Goal: Information Seeking & Learning: Learn about a topic

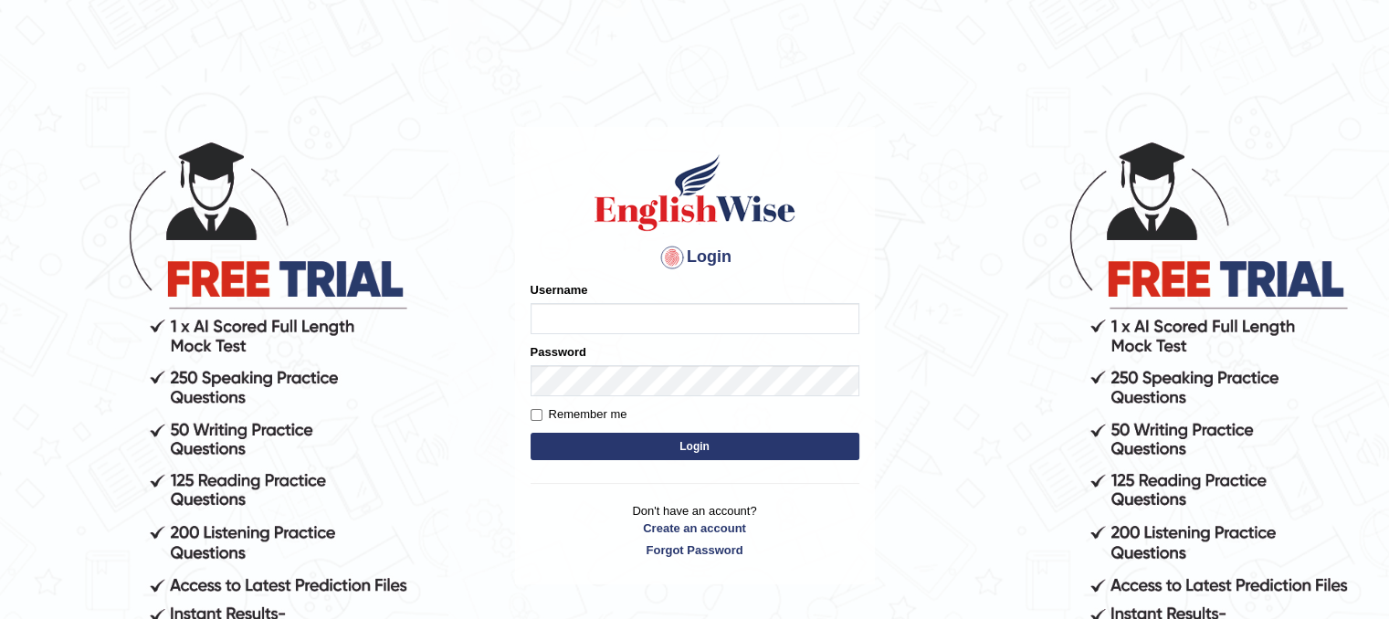
type input "riha_parramatta"
click at [661, 439] on button "Login" at bounding box center [695, 446] width 329 height 27
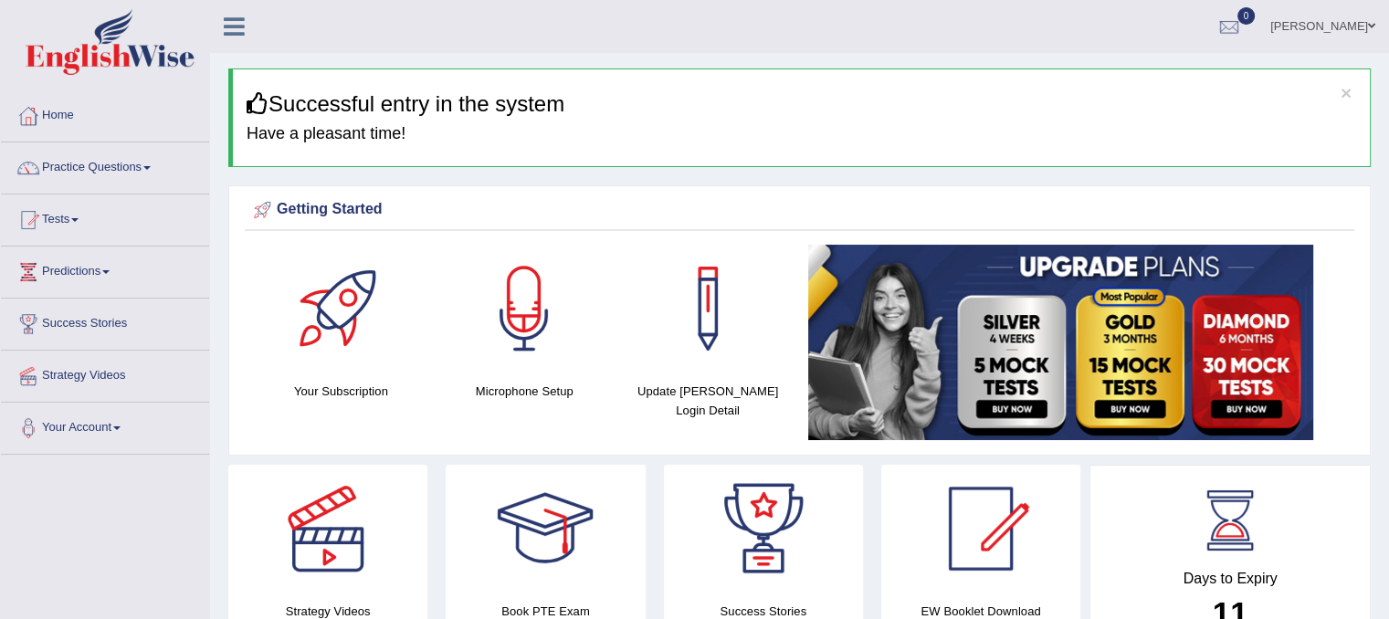
click at [150, 176] on link "Practice Questions" at bounding box center [105, 165] width 208 height 46
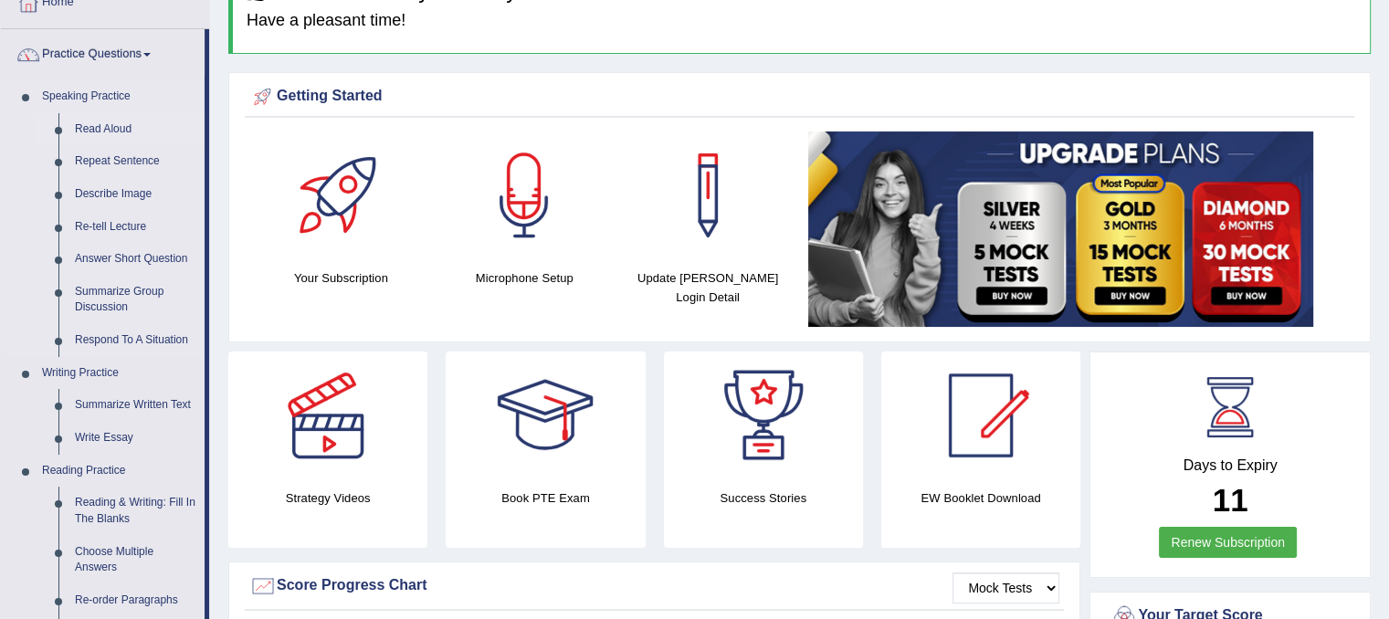
scroll to position [115, 0]
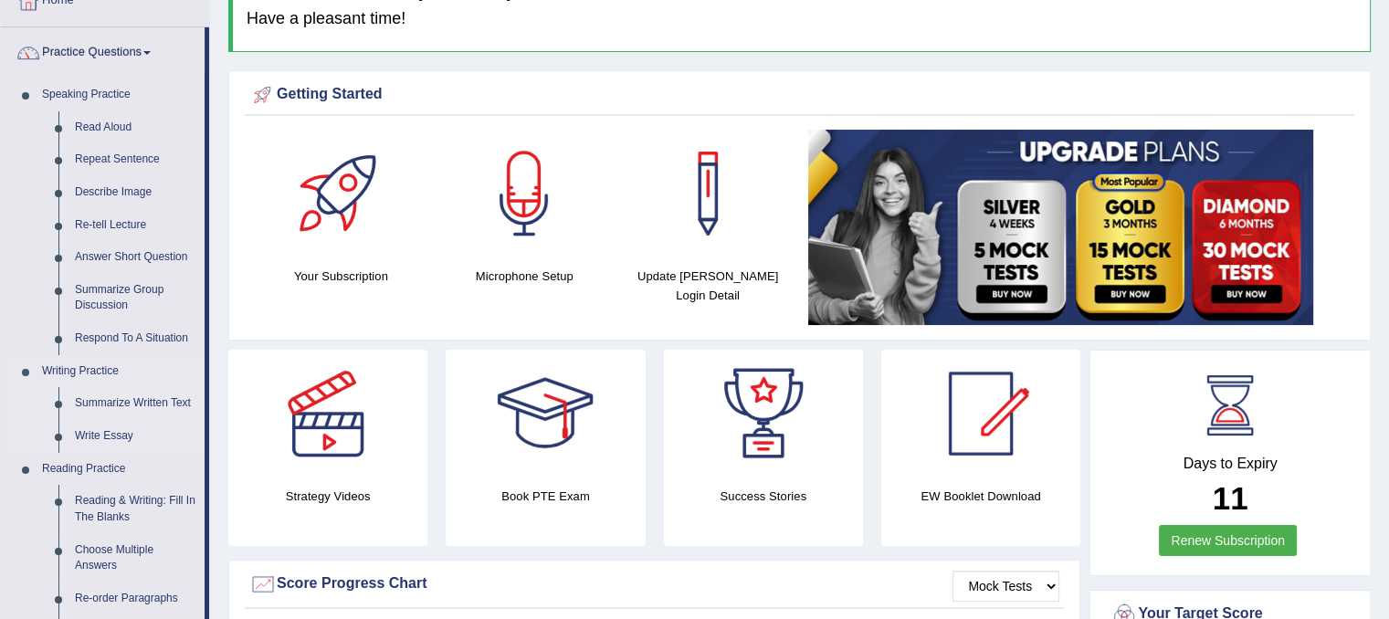
click at [117, 401] on link "Summarize Written Text" at bounding box center [136, 403] width 138 height 33
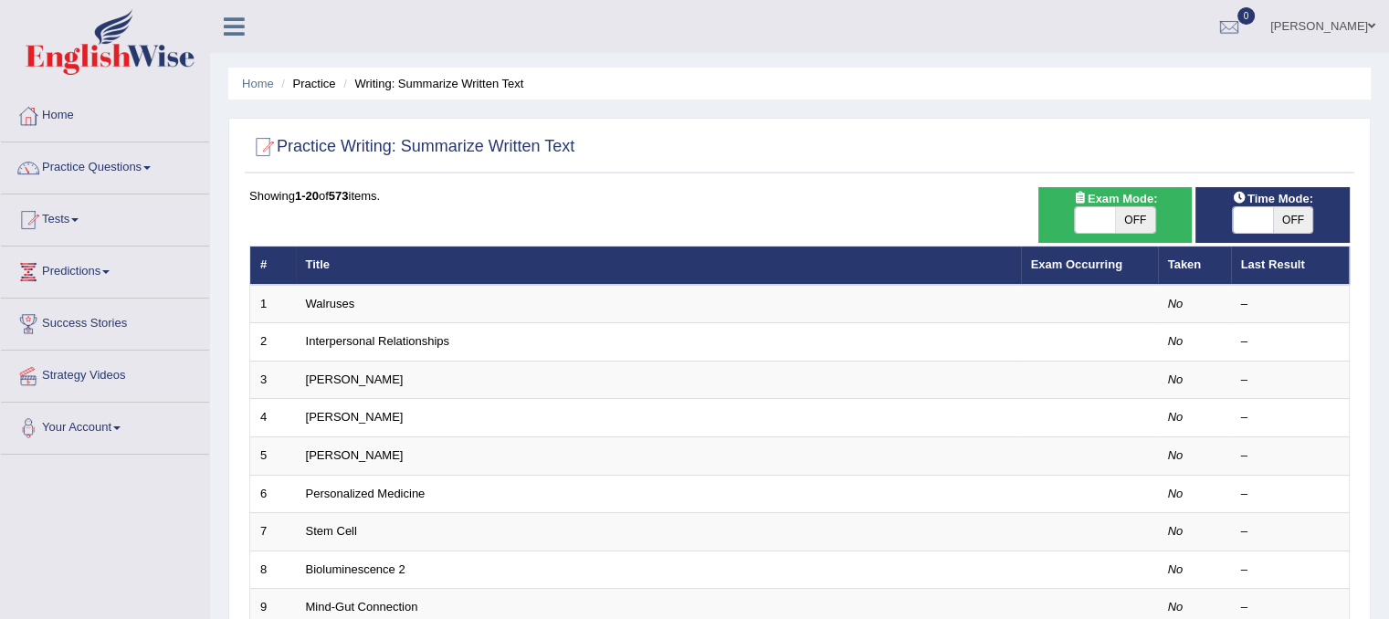
click at [1136, 228] on span "OFF" at bounding box center [1135, 220] width 40 height 26
checkbox input "true"
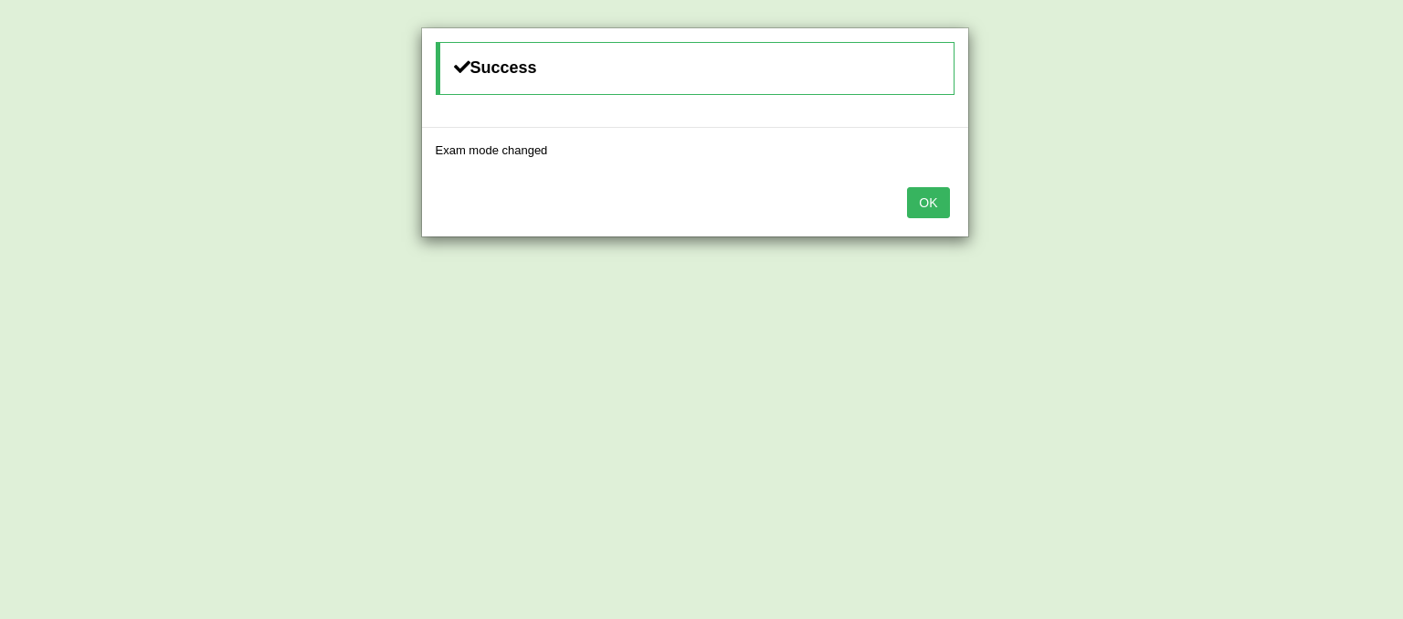
click at [923, 209] on button "OK" at bounding box center [928, 202] width 42 height 31
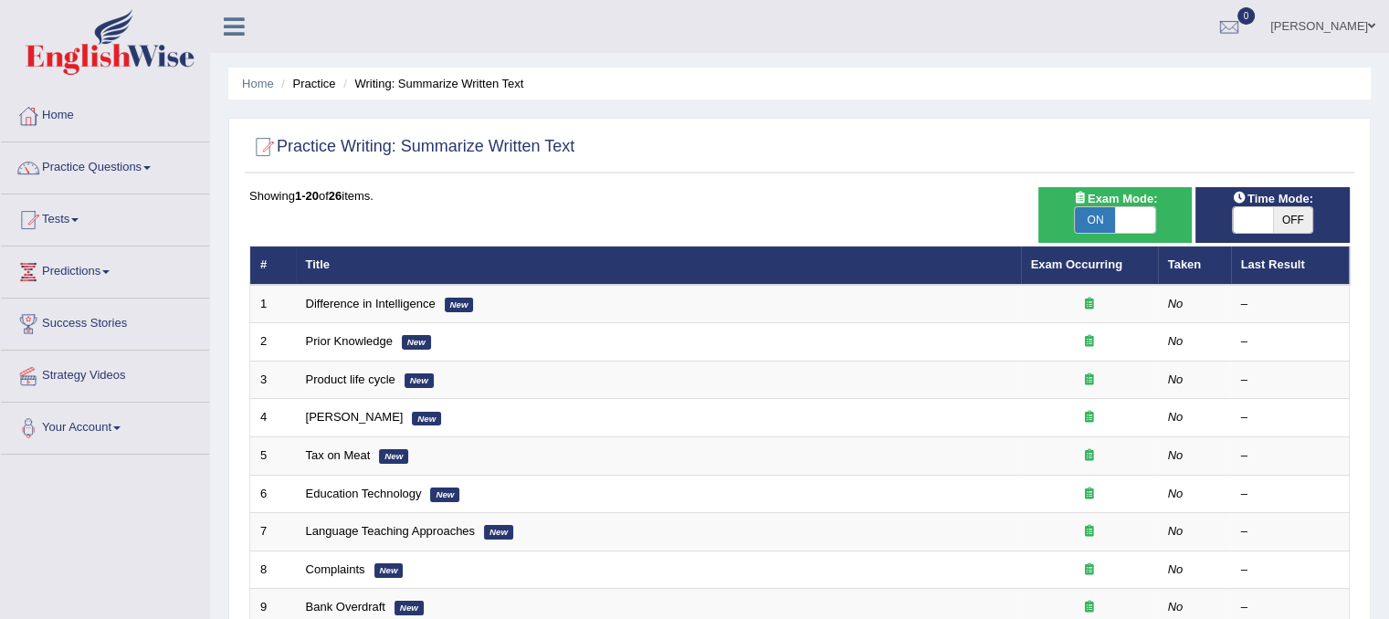
click at [1279, 225] on span "OFF" at bounding box center [1293, 220] width 40 height 26
checkbox input "true"
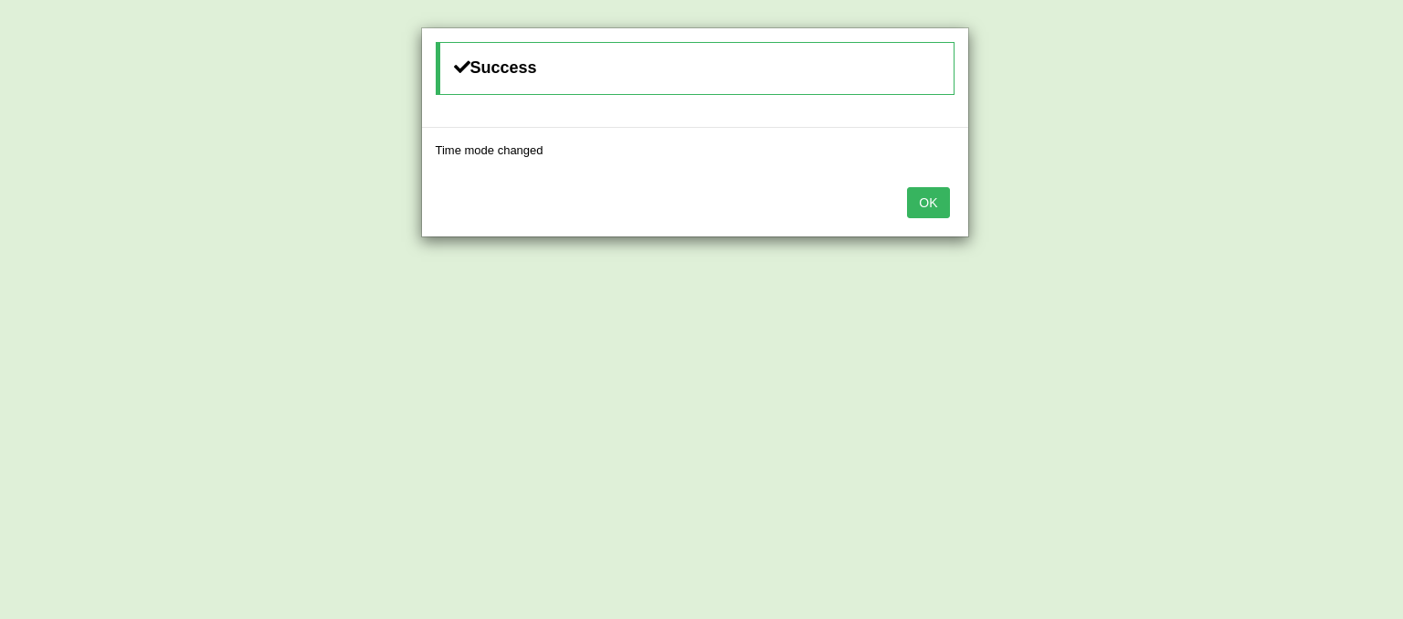
click at [926, 198] on button "OK" at bounding box center [928, 202] width 42 height 31
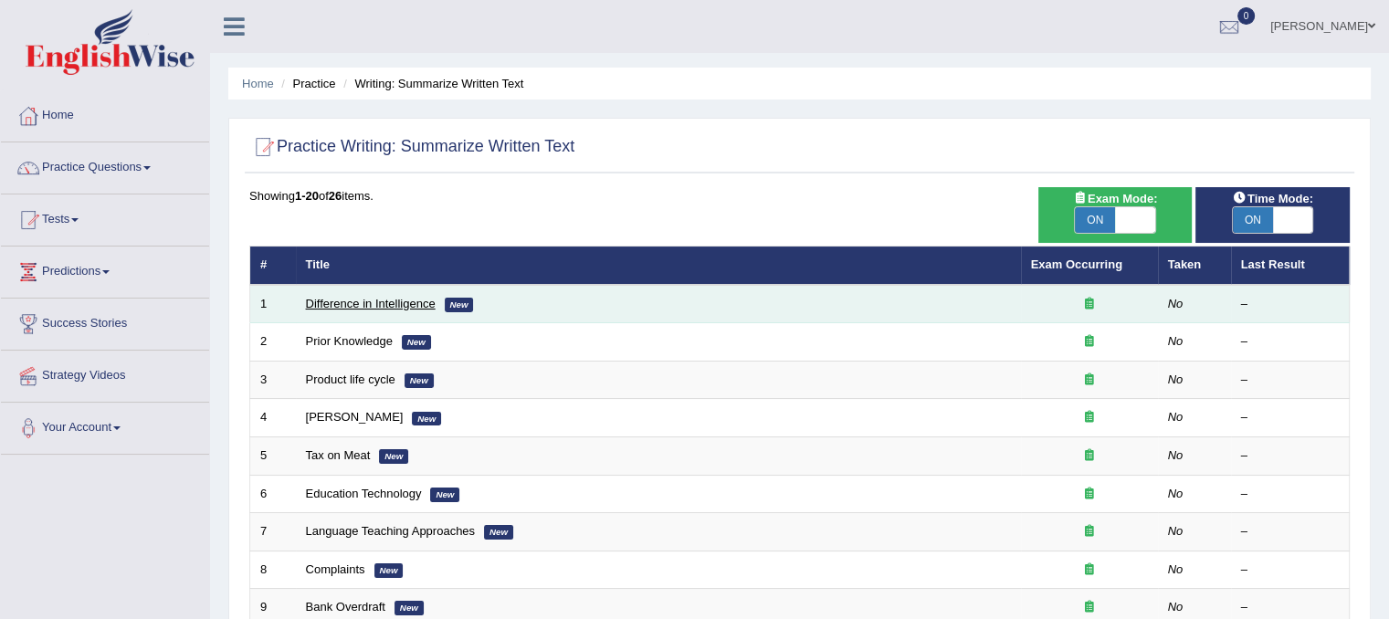
click at [418, 305] on link "Difference in Intelligence" at bounding box center [371, 304] width 130 height 14
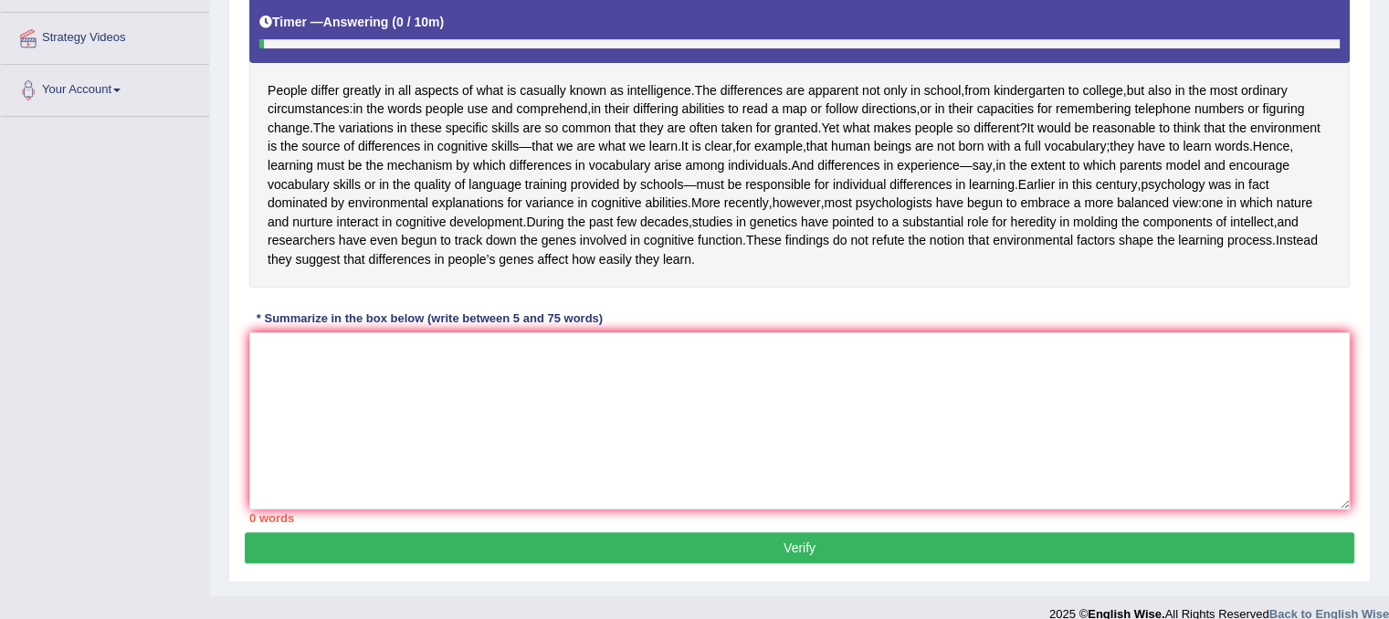
scroll to position [336, 0]
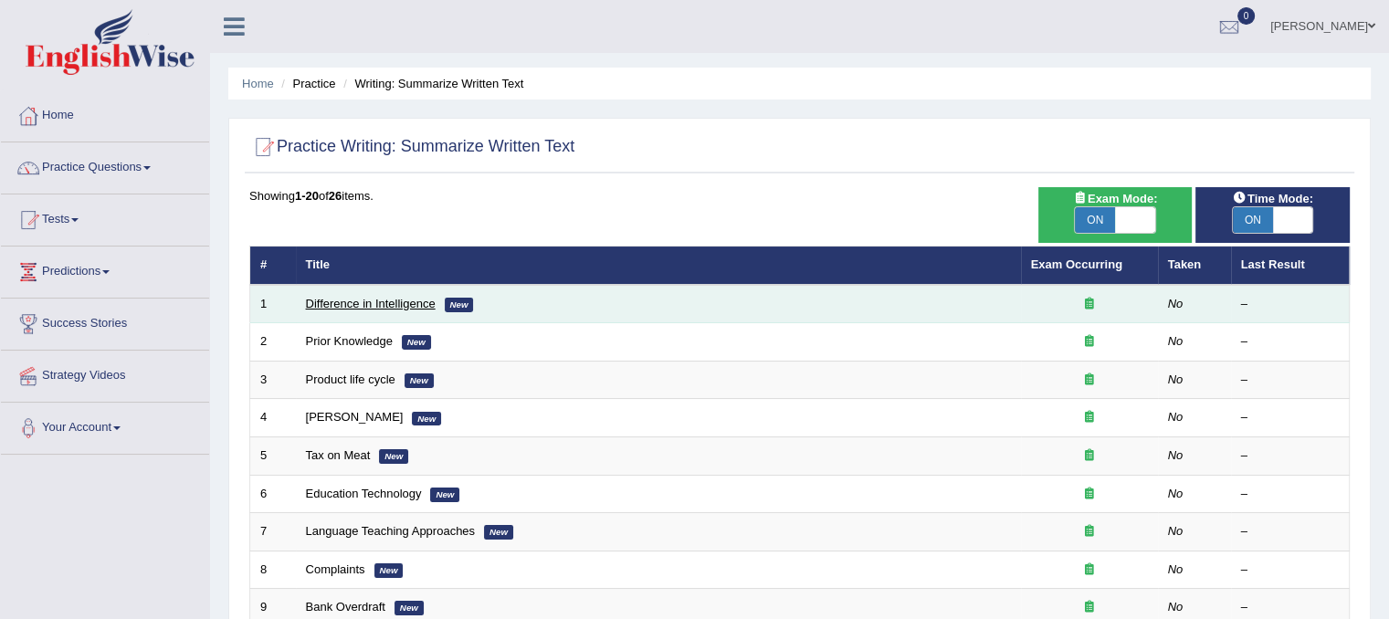
click at [353, 306] on link "Difference in Intelligence" at bounding box center [371, 304] width 130 height 14
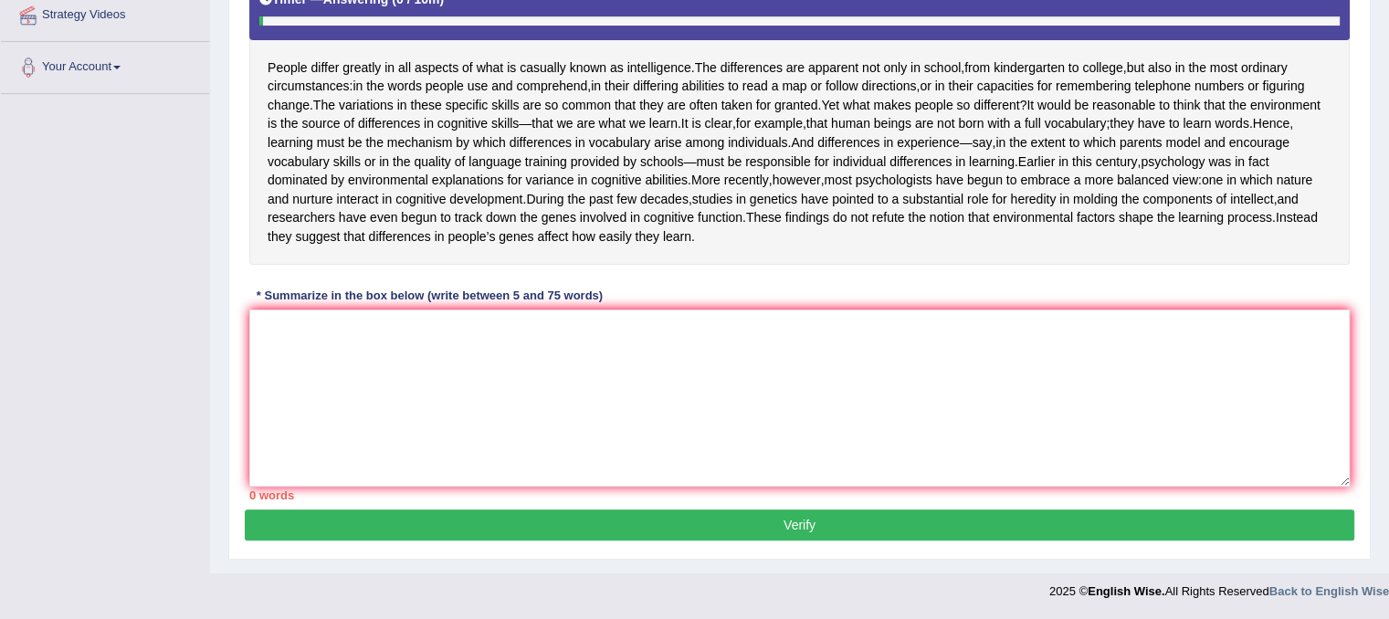
scroll to position [376, 0]
click at [574, 361] on textarea at bounding box center [799, 398] width 1101 height 177
click at [552, 355] on textarea at bounding box center [799, 398] width 1101 height 177
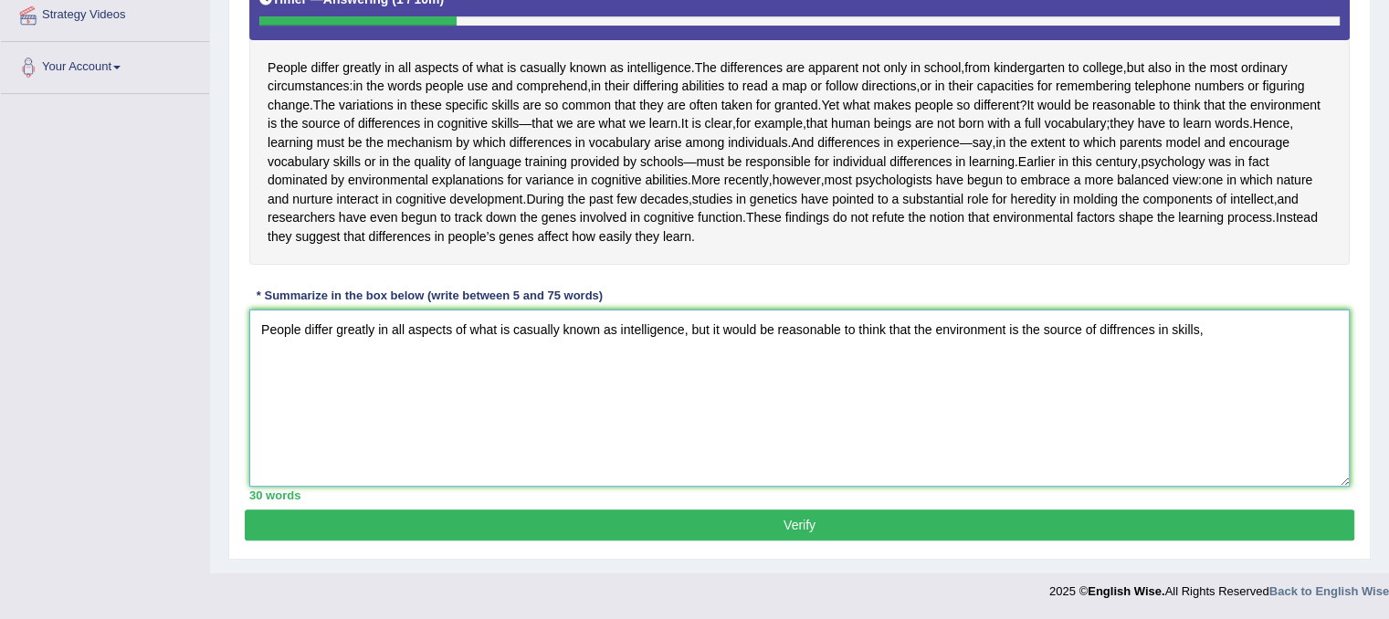
click at [710, 346] on textarea "People differ greatly in all aspects of what is casually known as intelligence,…" at bounding box center [799, 398] width 1101 height 177
click at [1213, 349] on textarea "People differ greatly in all aspects of what is casually known as intelligence,…" at bounding box center [799, 398] width 1101 height 177
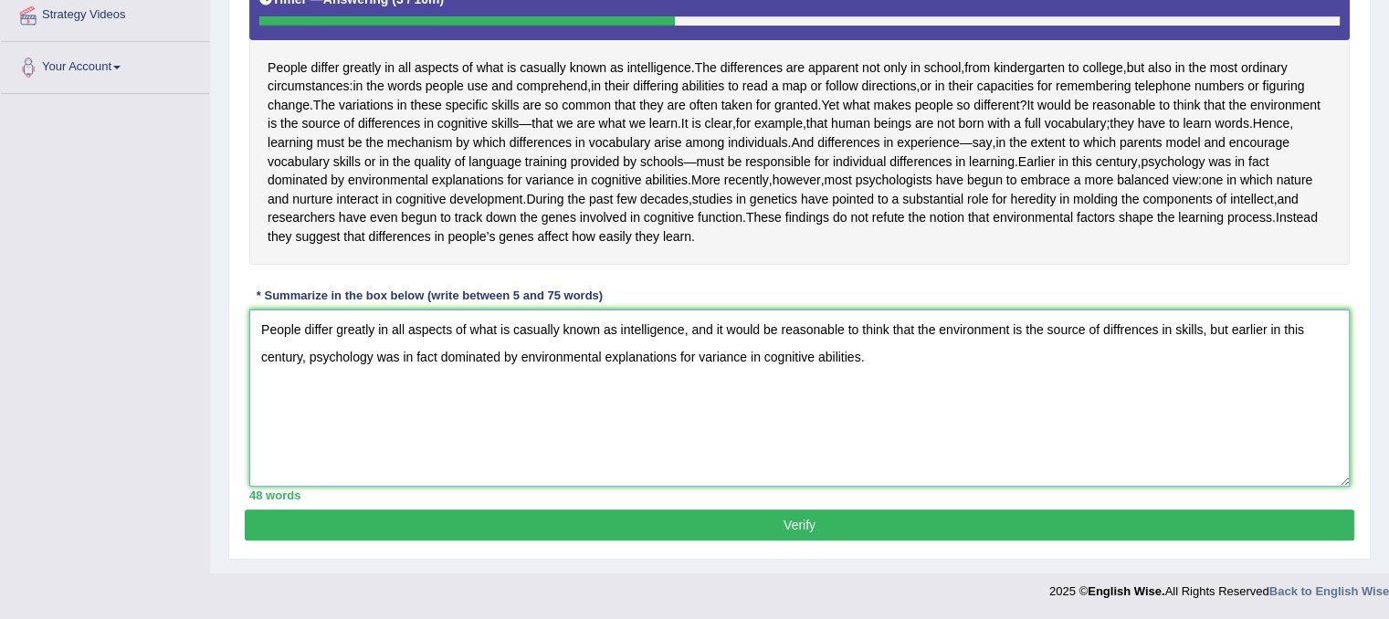
type textarea "People differ greatly in all aspects of what is casually known as intelligence,…"
click at [1031, 541] on button "Verify" at bounding box center [800, 525] width 1110 height 31
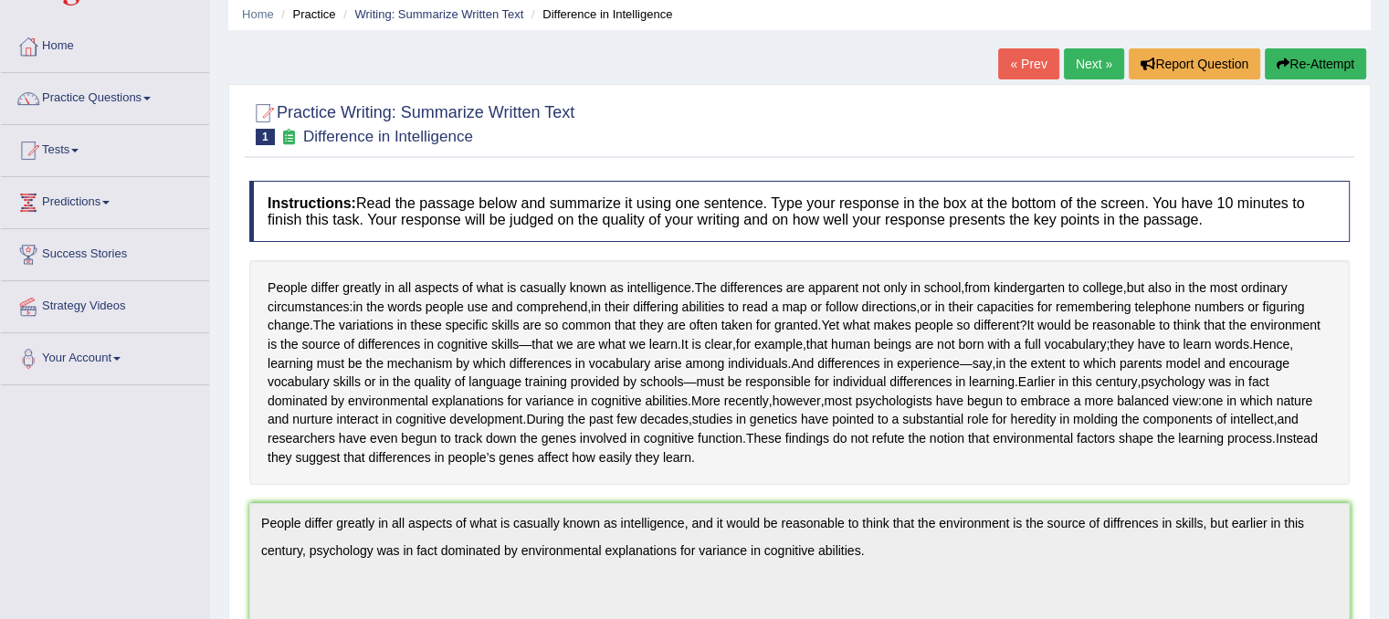
scroll to position [0, 0]
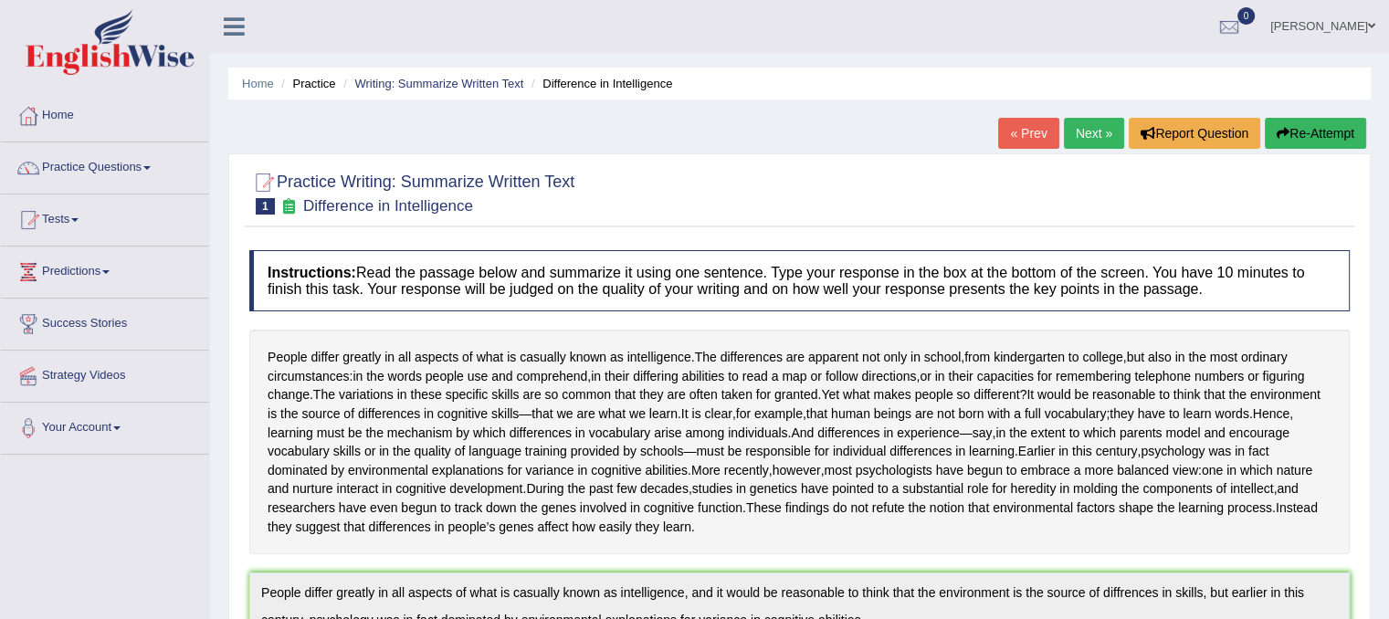
click at [1085, 127] on link "Next »" at bounding box center [1094, 133] width 60 height 31
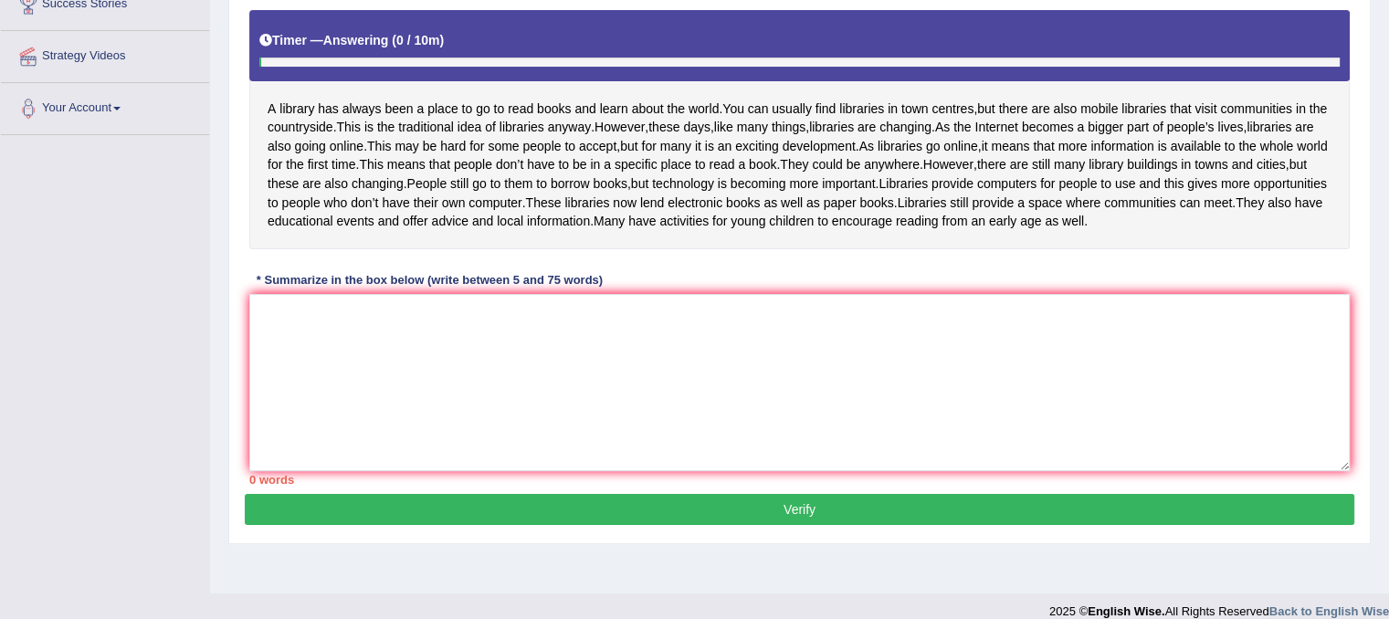
scroll to position [321, 0]
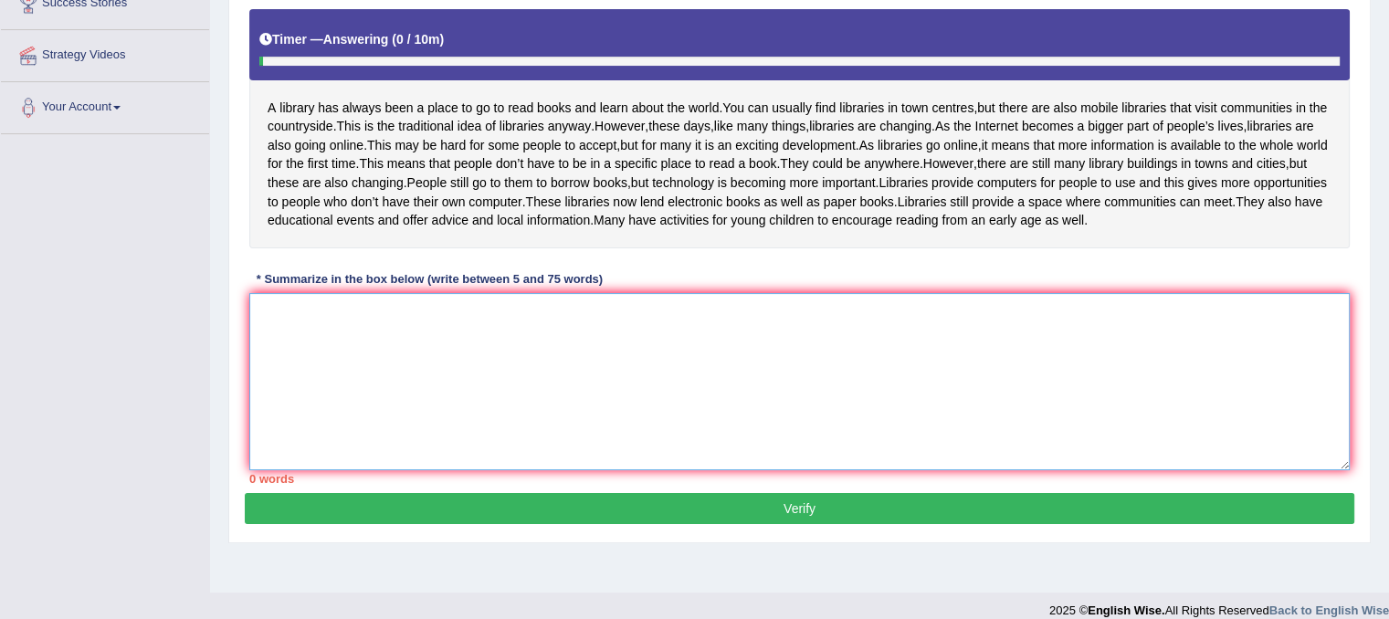
click at [646, 403] on textarea at bounding box center [799, 381] width 1101 height 177
type textarea "A librian has a"
